Goal: Task Accomplishment & Management: Manage account settings

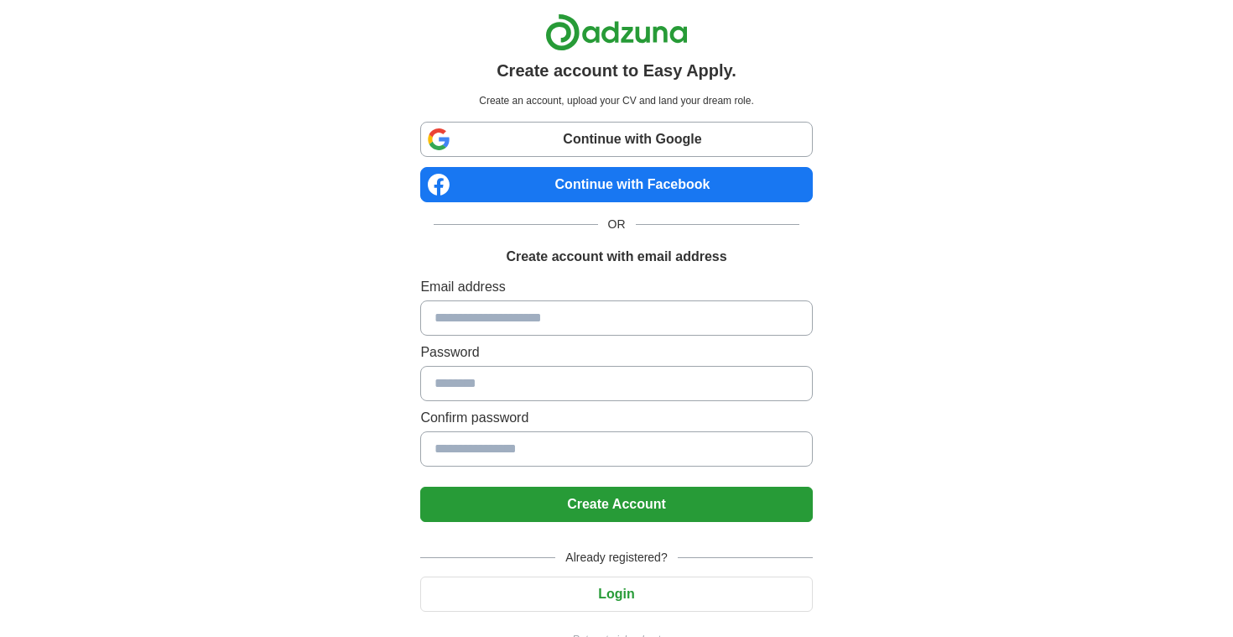
scroll to position [37, 0]
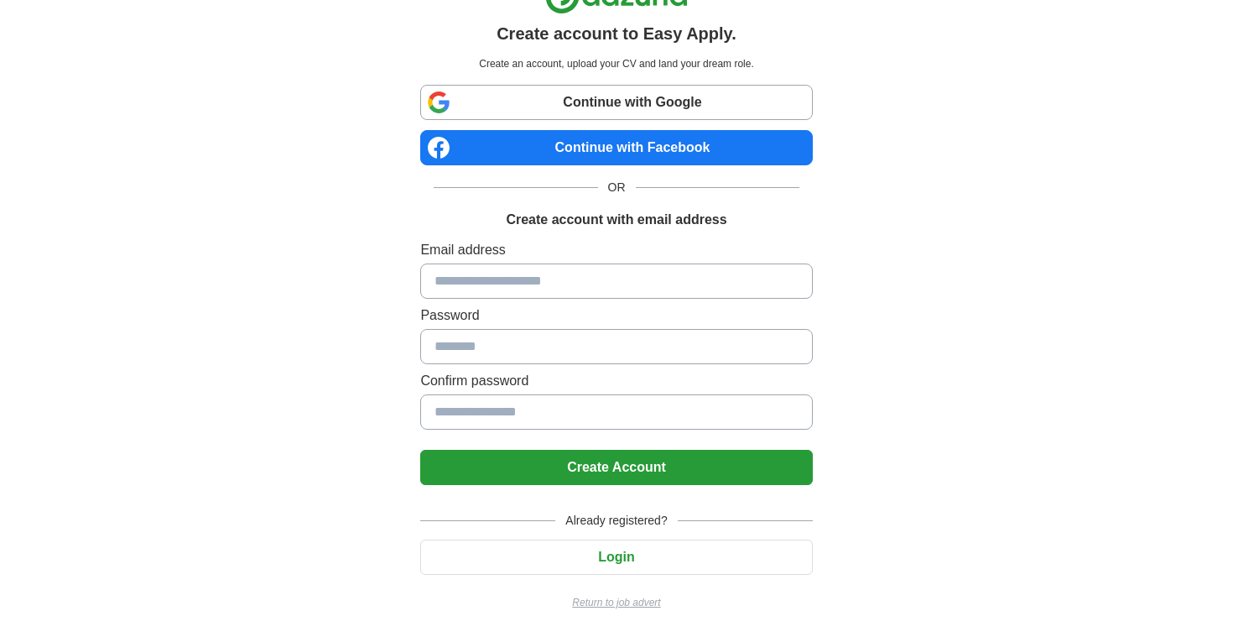
click at [607, 560] on button "Login" at bounding box center [616, 556] width 392 height 35
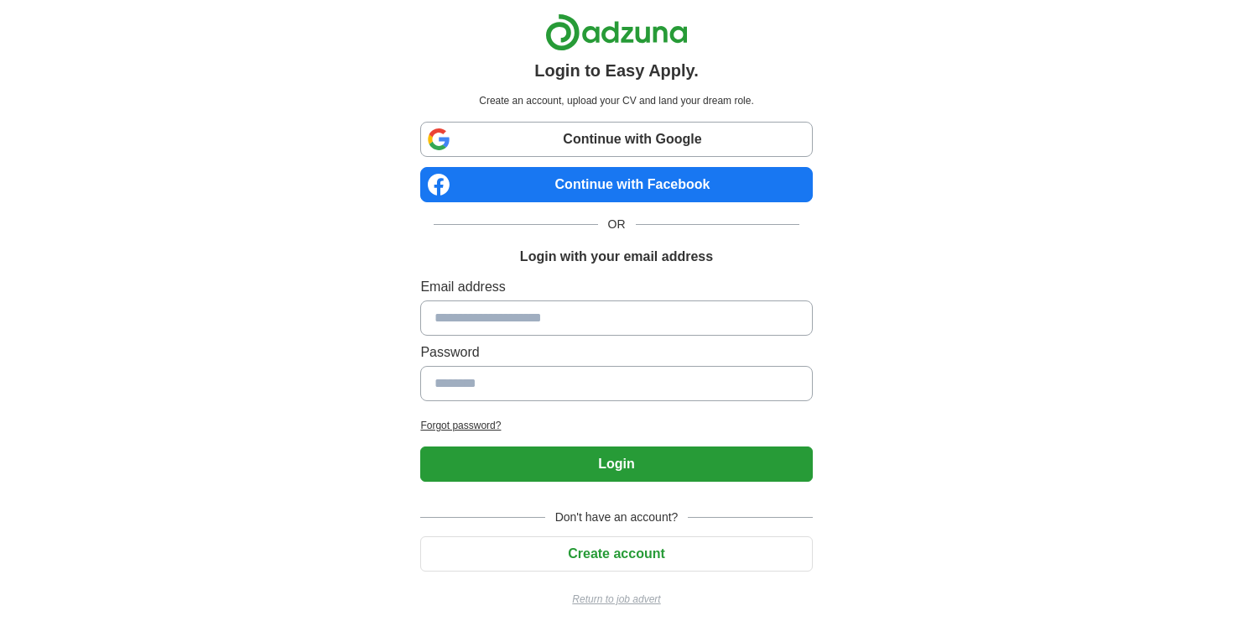
click at [589, 336] on div "Email address Password" at bounding box center [616, 342] width 392 height 131
click at [583, 318] on input at bounding box center [616, 317] width 392 height 35
type input "**********"
click at [588, 386] on input at bounding box center [616, 383] width 392 height 35
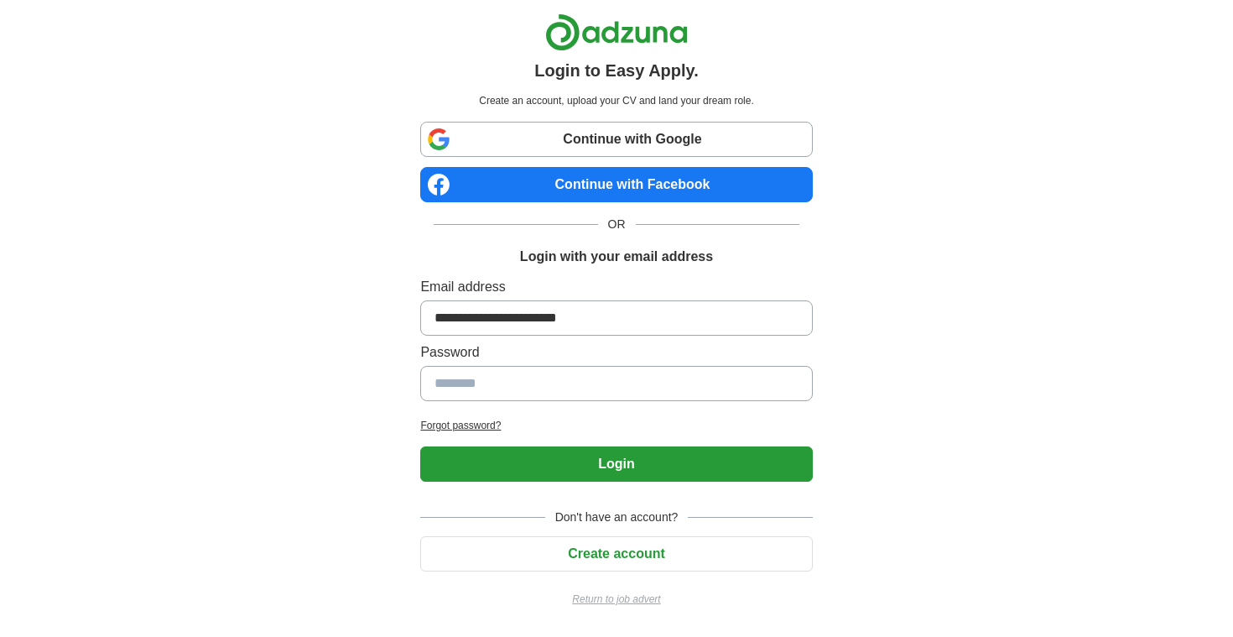
click at [593, 400] on input at bounding box center [616, 383] width 392 height 35
